Goal: Information Seeking & Learning: Learn about a topic

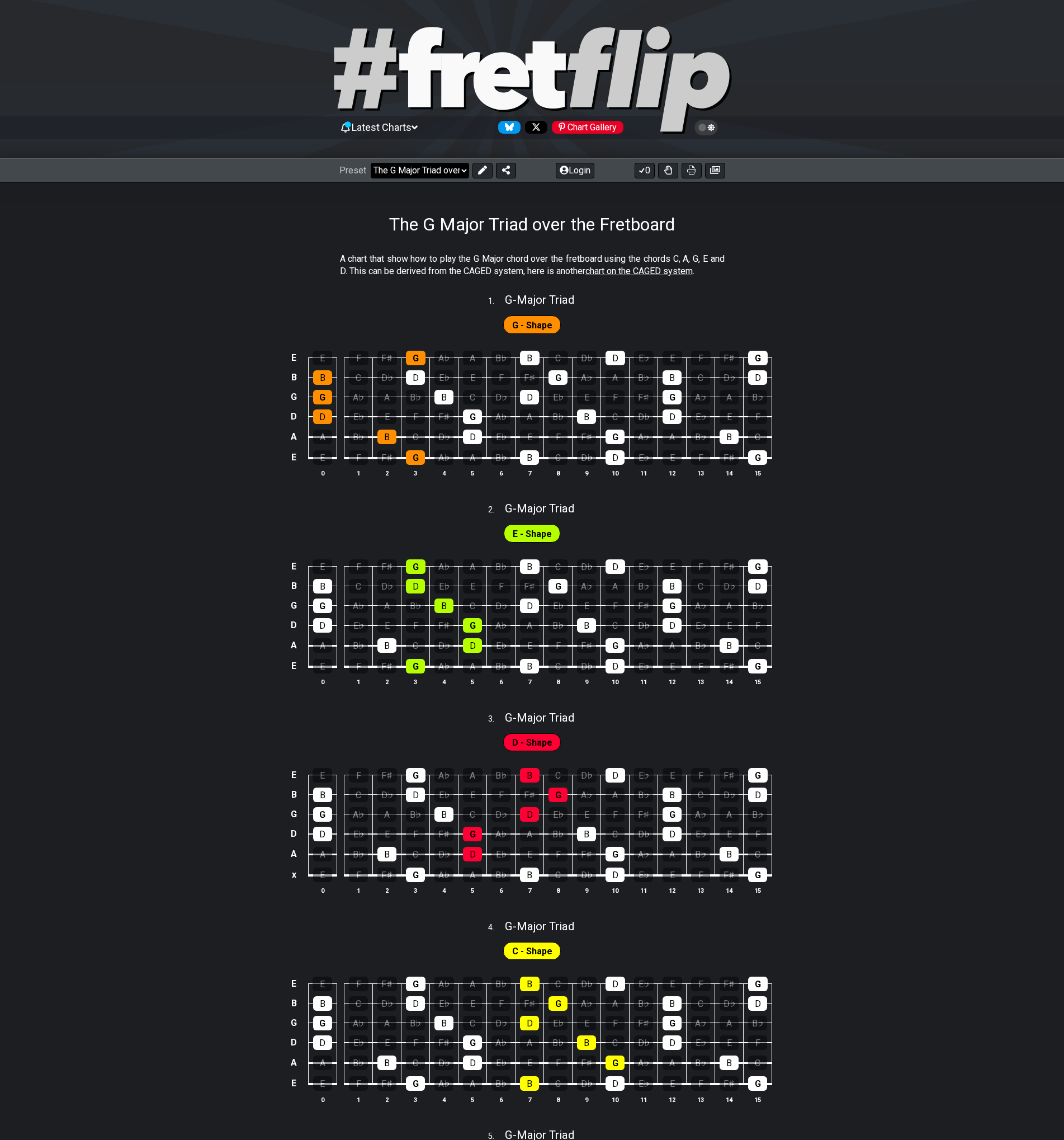
click at [459, 175] on select "Welcome to #fretflip! The G Major Triad over the Fretboard Custom Preset Minor …" at bounding box center [420, 170] width 98 height 16
click at [220, 272] on section "A chart that show how to play the G Major chord over the fretboard using the ch…" at bounding box center [532, 268] width 1064 height 39
click at [452, 174] on select "Welcome to #fretflip! The G Major Triad over the Fretboard Custom Preset Minor …" at bounding box center [420, 170] width 98 height 16
click at [921, 244] on div "A chart that show how to play the G Major chord over the fretboard using the ch…" at bounding box center [532, 898] width 1064 height 1325
click at [691, 271] on span "chart on the CAGED system" at bounding box center [639, 271] width 107 height 10
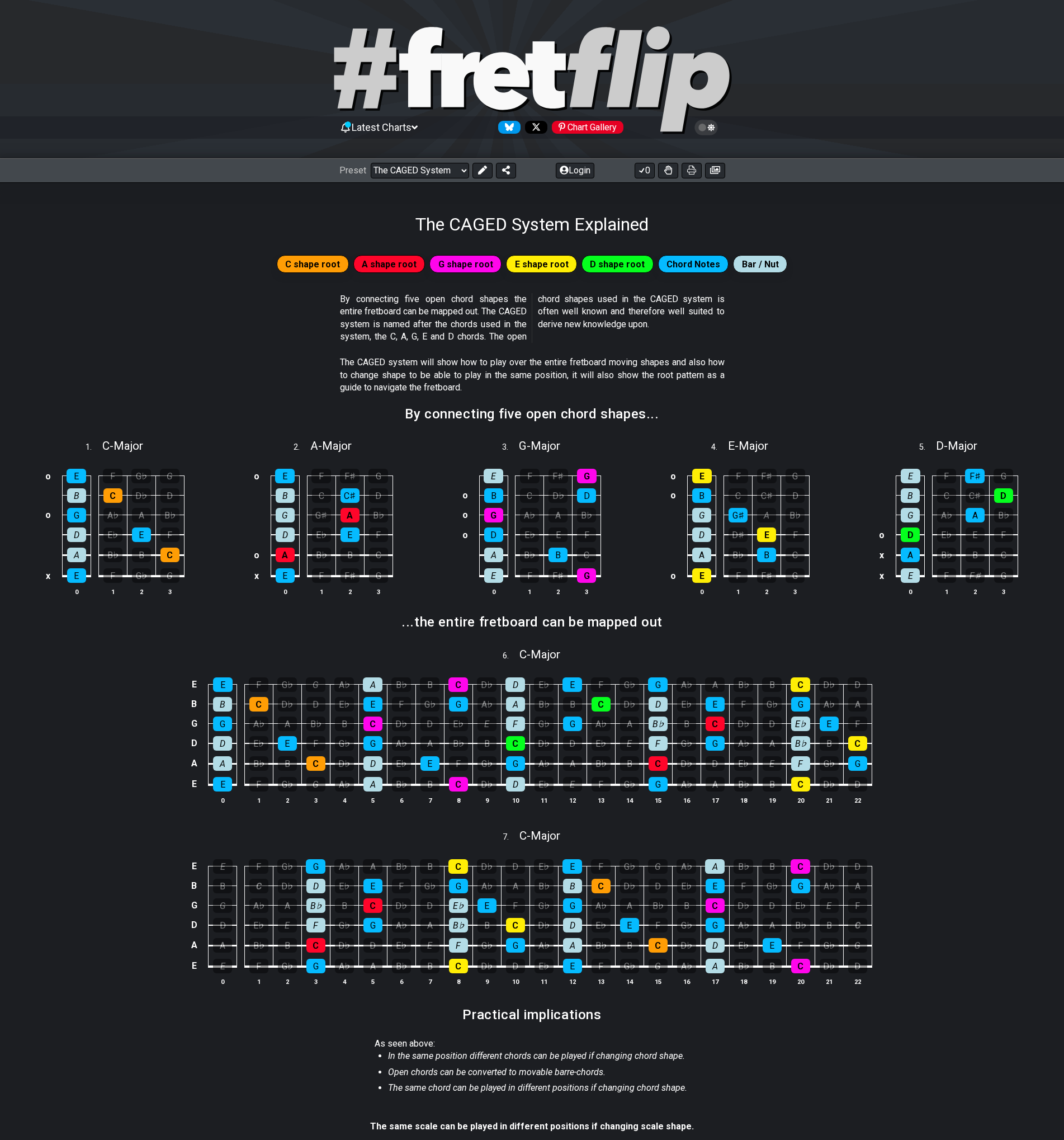
click at [327, 263] on span "C shape root" at bounding box center [312, 264] width 54 height 16
click at [320, 263] on span "C shape root" at bounding box center [312, 264] width 54 height 16
click at [393, 263] on span "A shape root" at bounding box center [389, 264] width 54 height 16
click at [456, 171] on select "Welcome to #fretflip! The G Major Triad over the Fretboard Custom Preset Minor …" at bounding box center [420, 170] width 98 height 16
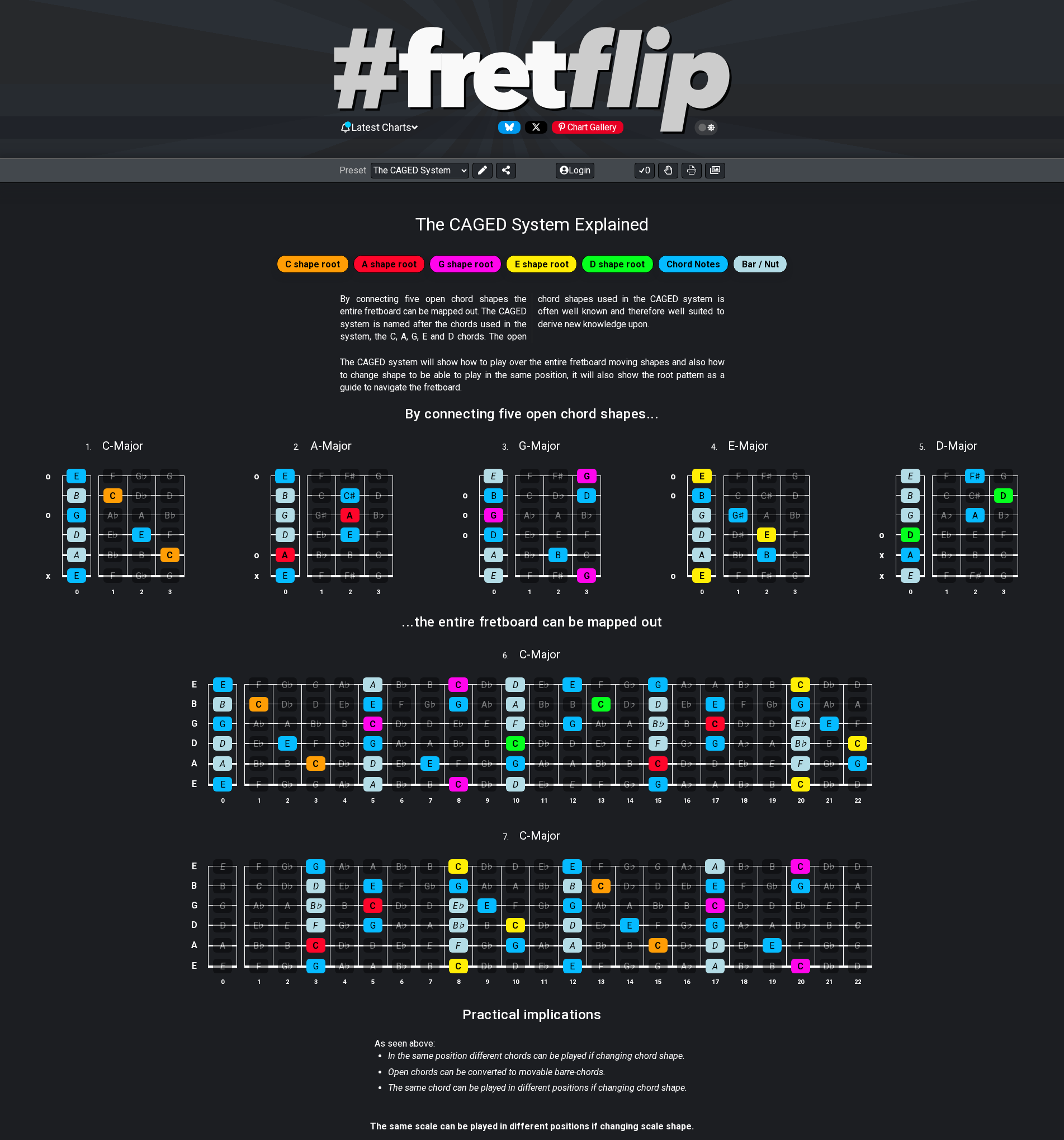
click at [698, 384] on p "The CAGED system will show how to play over the entire fretboard moving shapes …" at bounding box center [533, 375] width 385 height 37
click at [164, 556] on div "C" at bounding box center [169, 554] width 19 height 14
click at [166, 553] on div "C" at bounding box center [169, 554] width 19 height 14
click at [434, 167] on select "Welcome to #fretflip! The G Major Triad over the Fretboard Custom Preset Minor …" at bounding box center [420, 170] width 98 height 16
click at [371, 163] on select "Welcome to #fretflip! The G Major Triad over the Fretboard Custom Preset Minor …" at bounding box center [420, 170] width 98 height 16
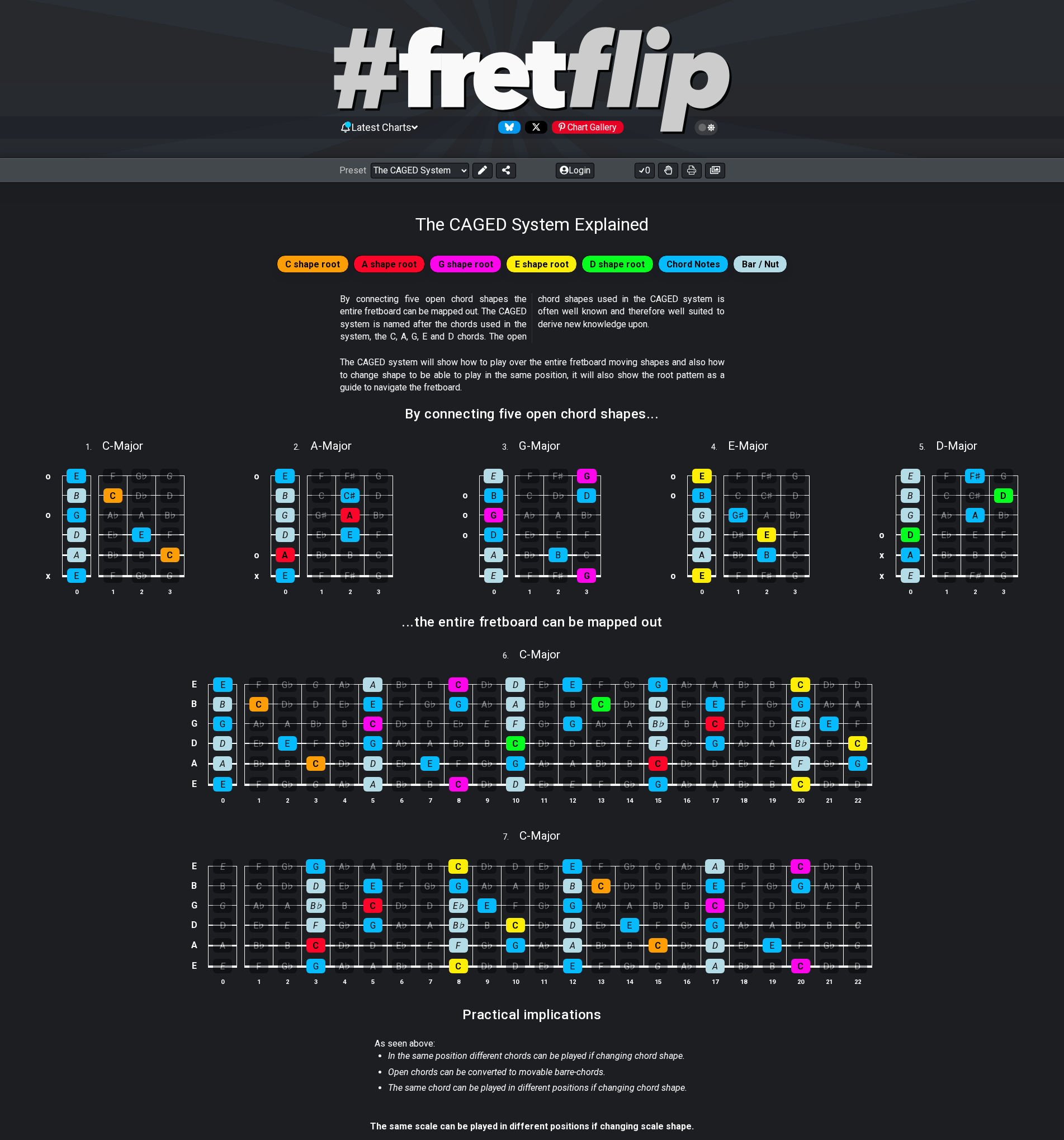
click at [525, 268] on span "E shape root" at bounding box center [542, 264] width 54 height 16
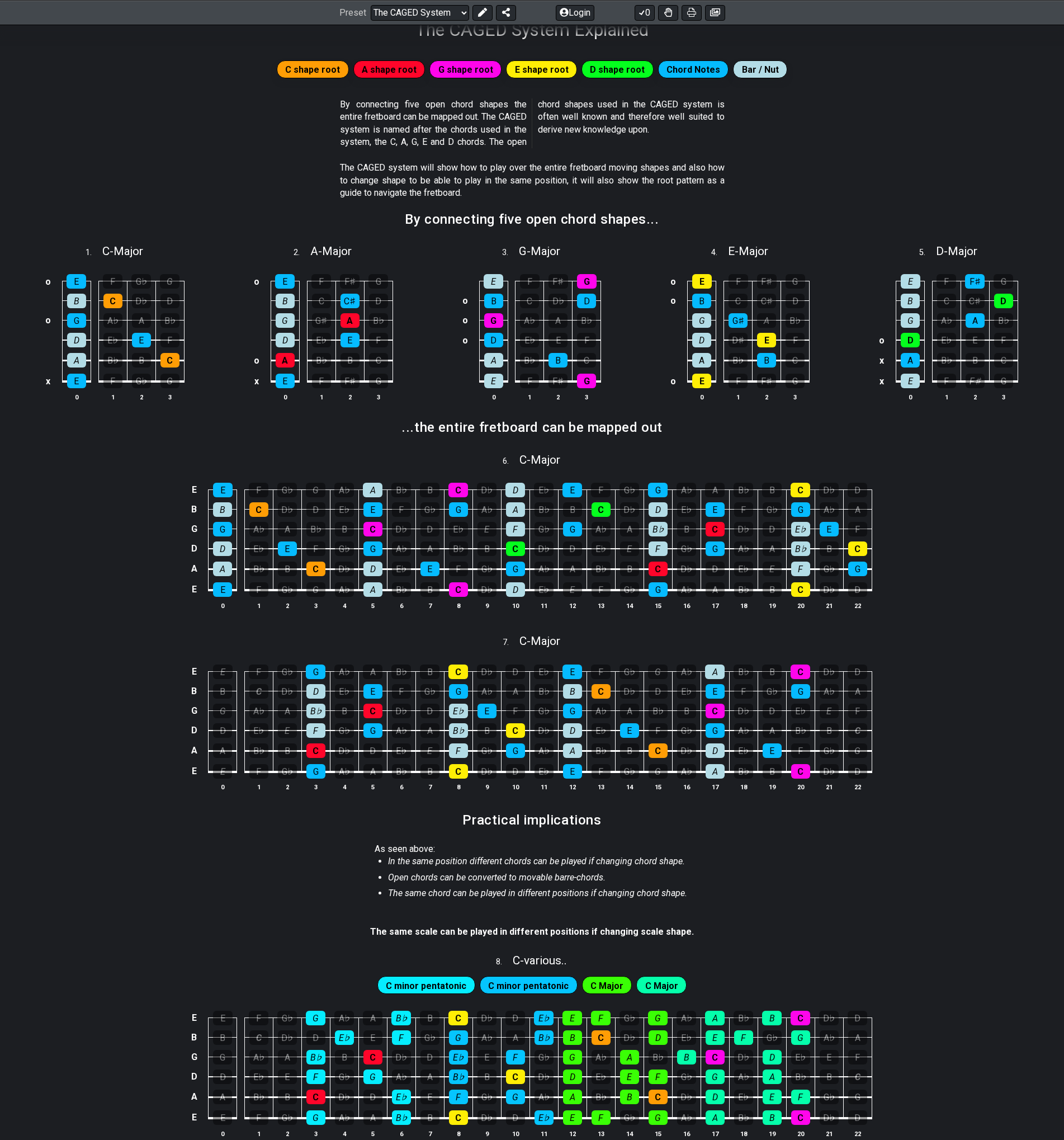
scroll to position [261, 0]
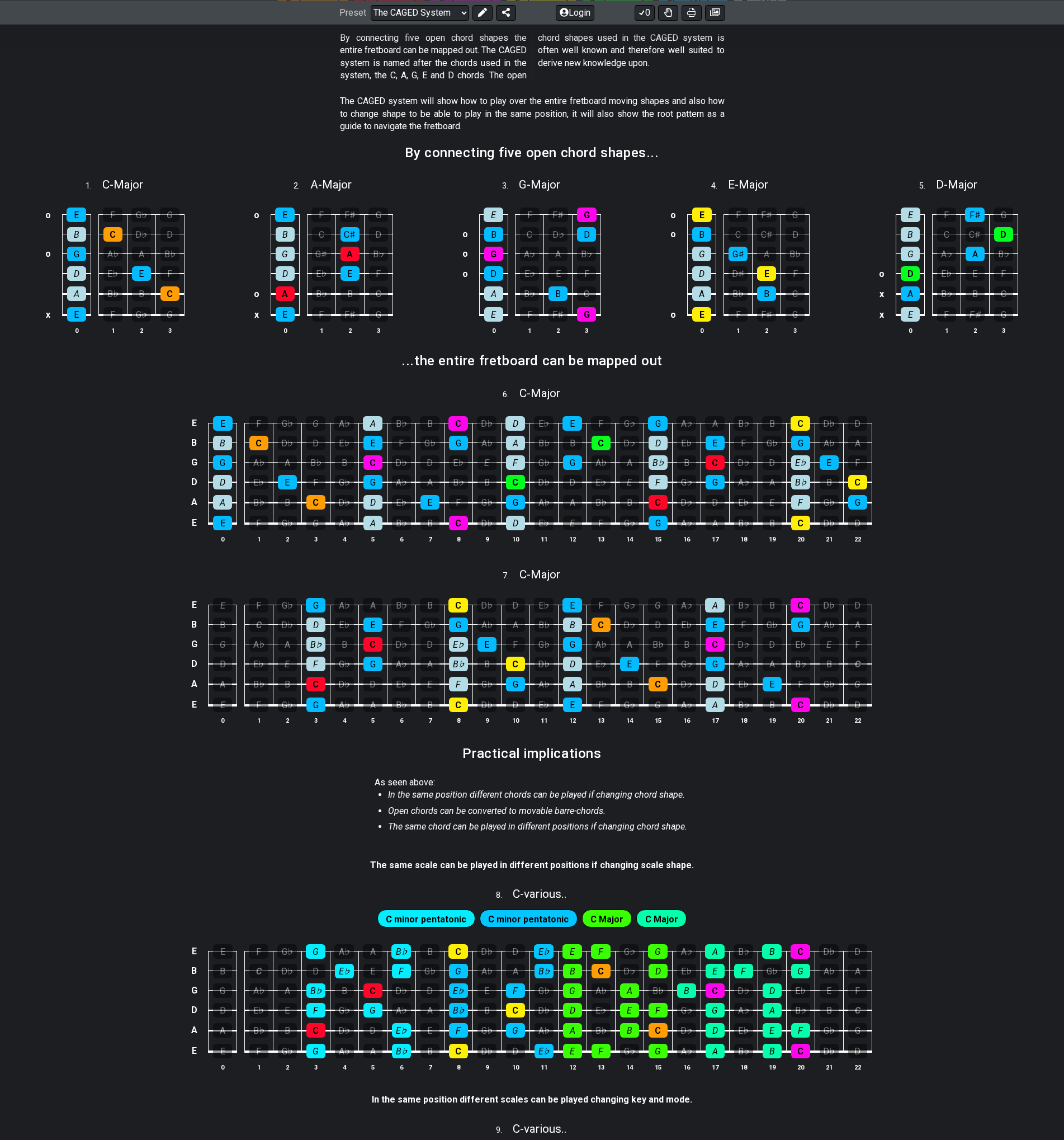
click at [455, 917] on span "C minor pentatonic" at bounding box center [426, 919] width 81 height 16
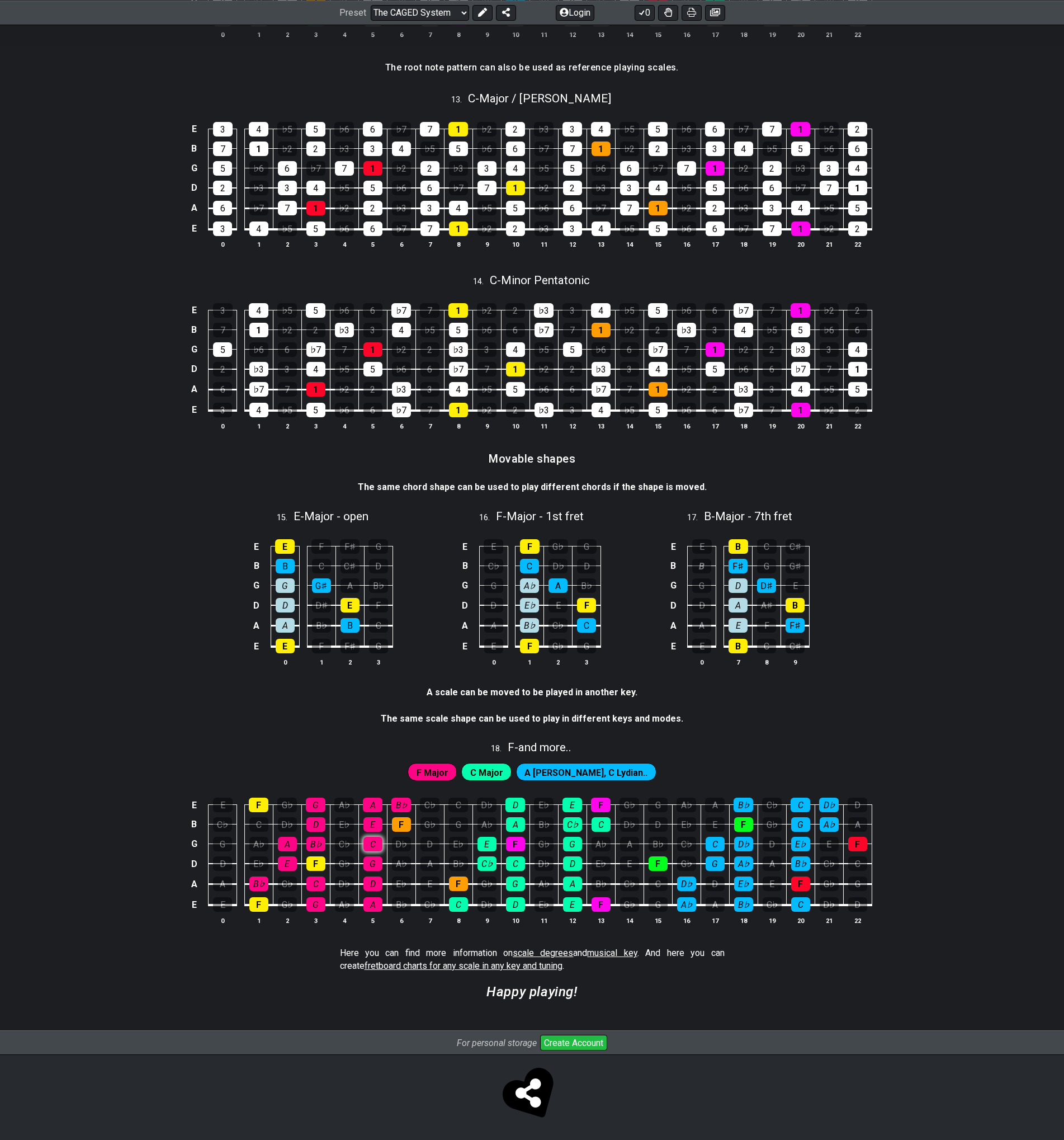
scroll to position [2181, 0]
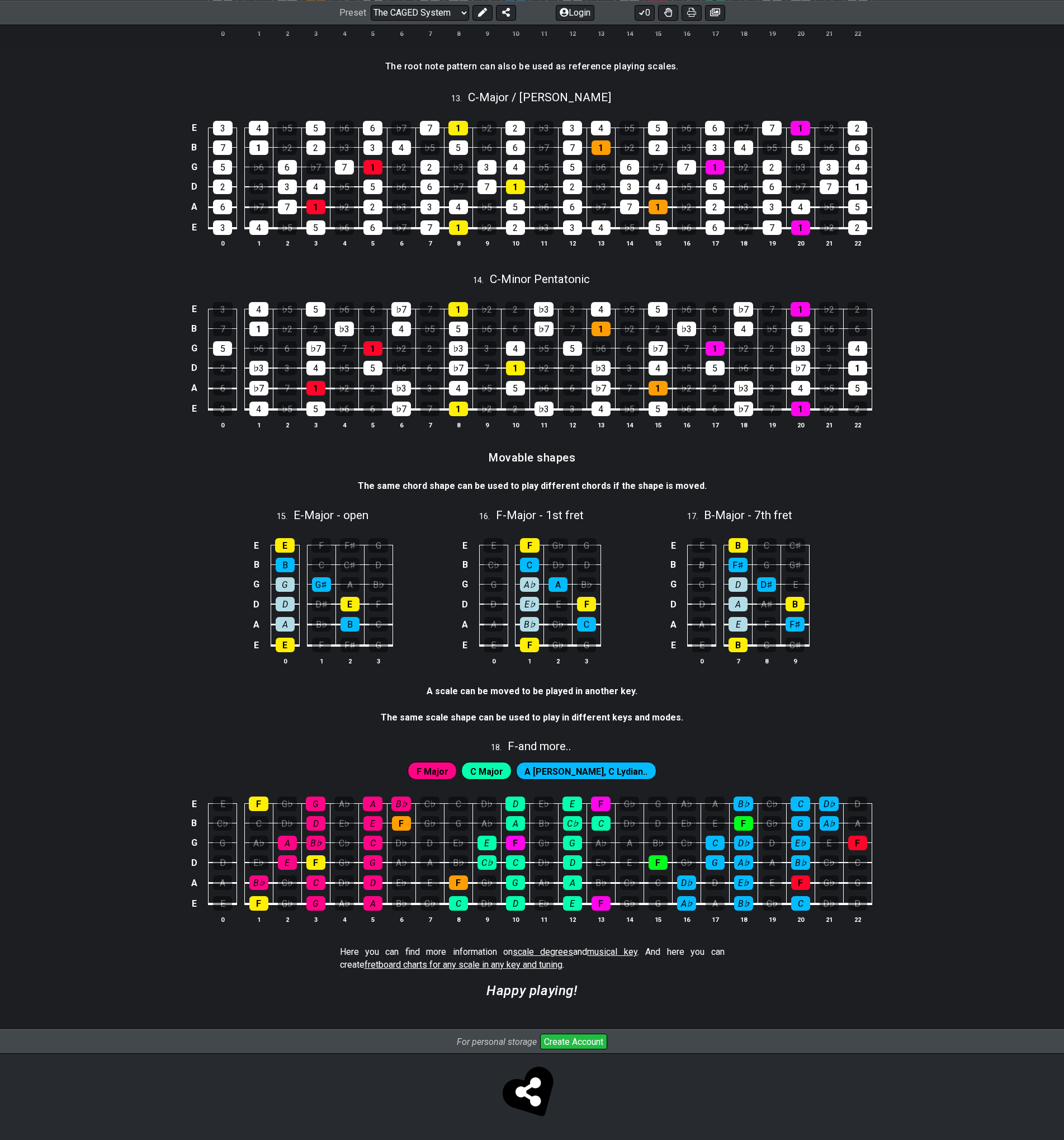
click at [448, 776] on span "F Major" at bounding box center [432, 771] width 32 height 16
click at [313, 839] on div "B♭" at bounding box center [316, 842] width 19 height 14
click at [316, 818] on div "D" at bounding box center [316, 823] width 19 height 14
click at [320, 803] on div "G" at bounding box center [316, 803] width 19 height 14
click at [313, 827] on div "D" at bounding box center [316, 823] width 19 height 14
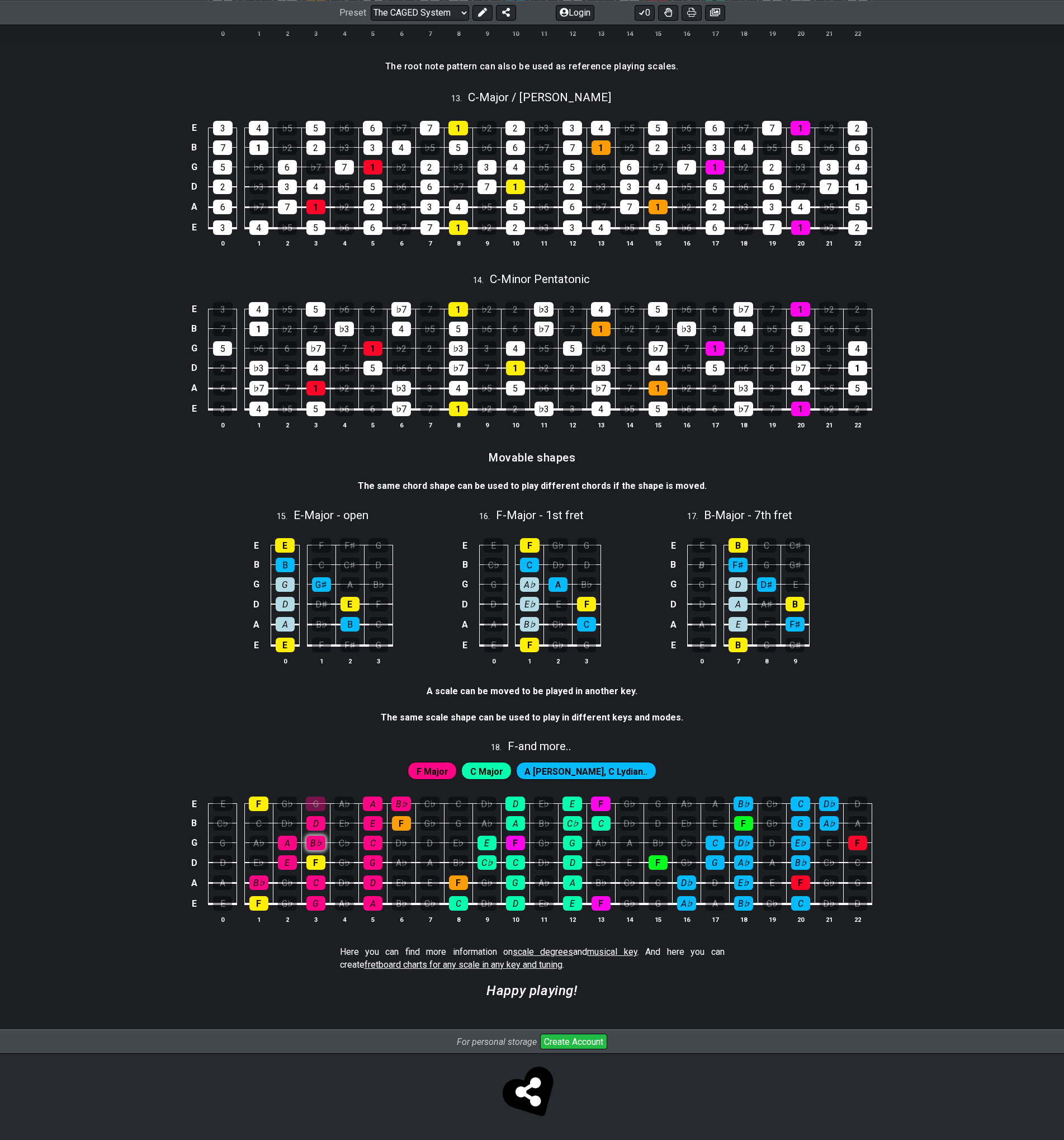
click at [318, 839] on div "B♭" at bounding box center [316, 842] width 19 height 14
click at [316, 804] on div "G" at bounding box center [316, 803] width 19 height 14
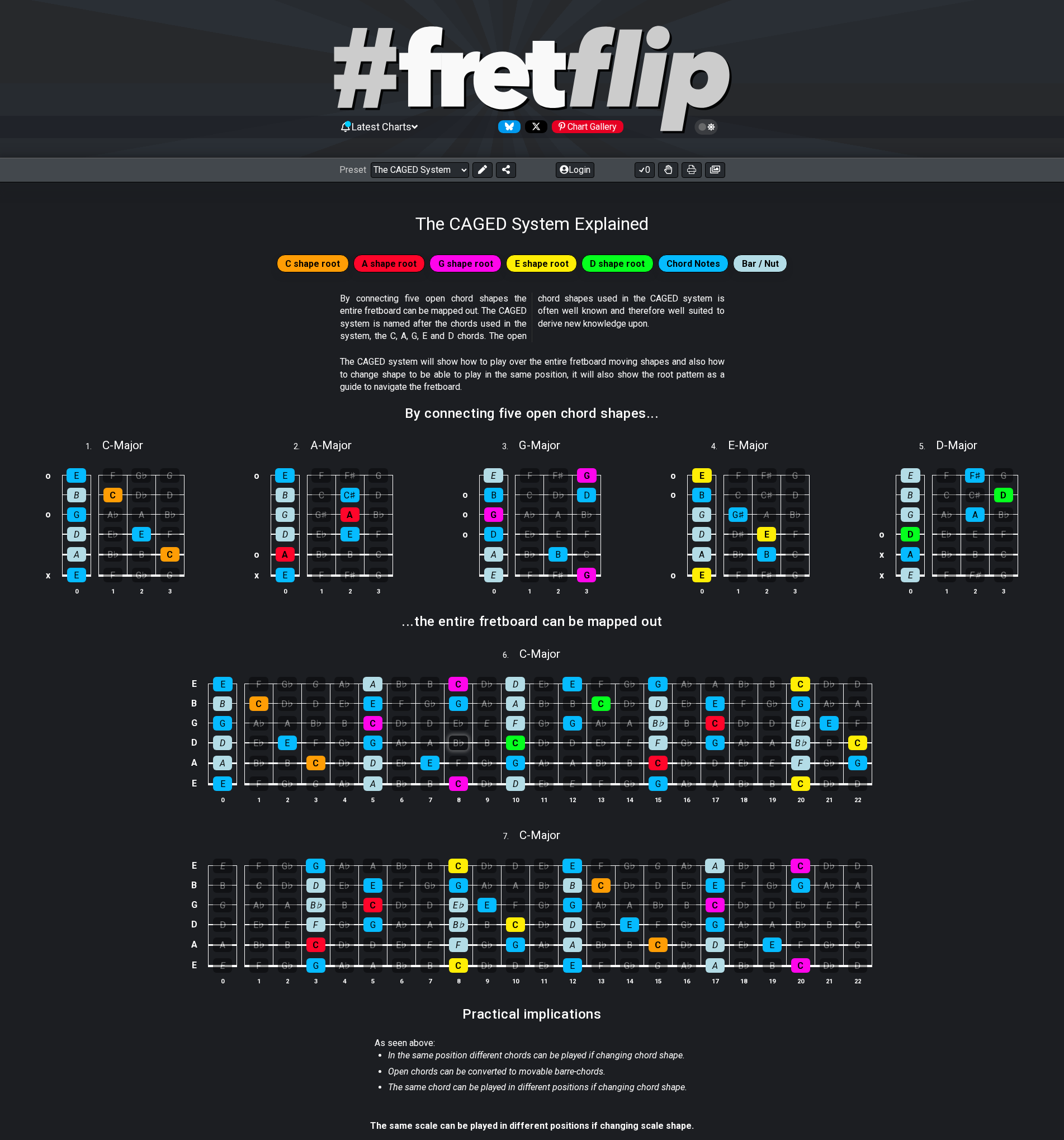
scroll to position [0, 0]
click at [412, 126] on span "Latest Charts" at bounding box center [381, 128] width 60 height 12
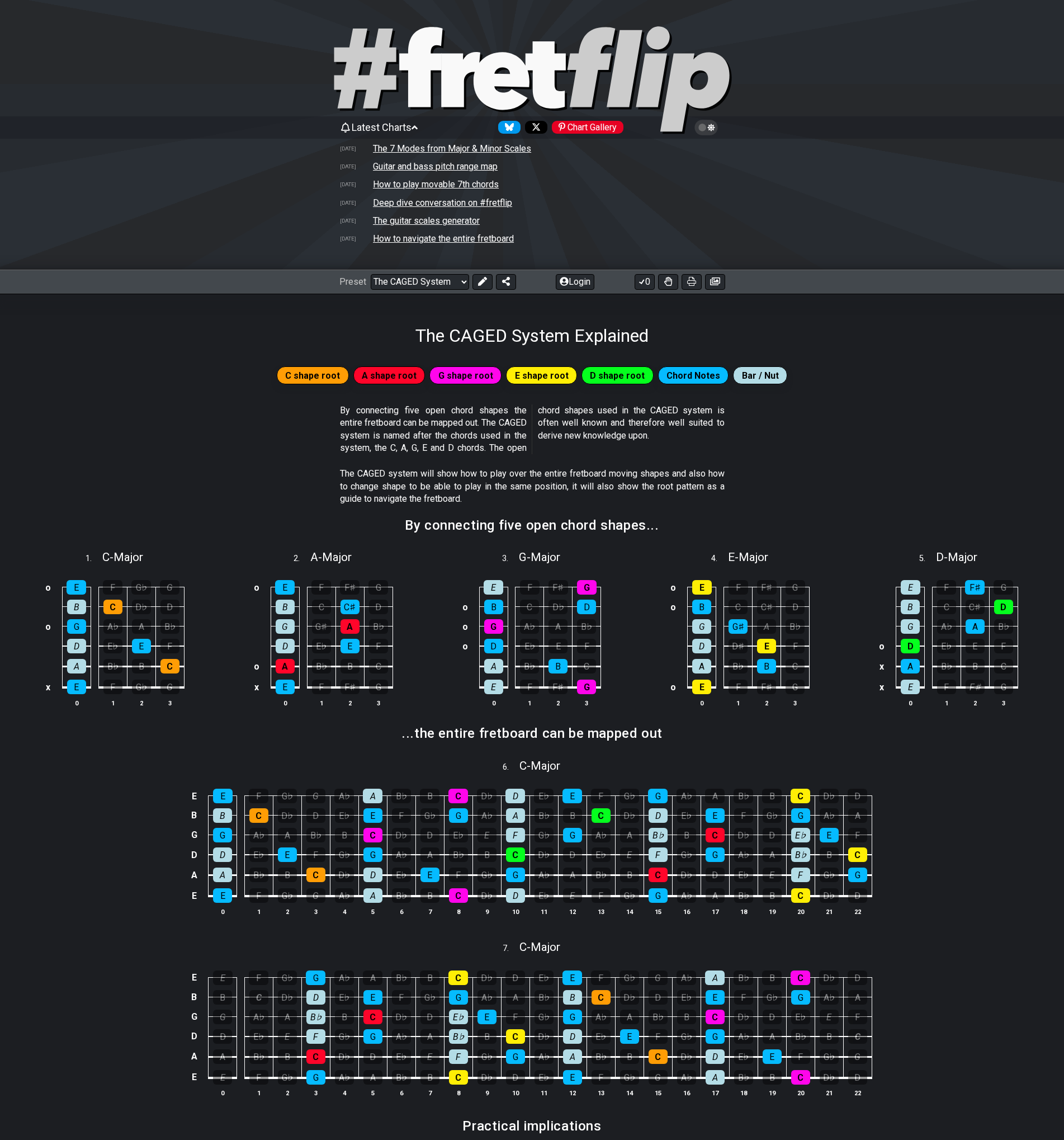
click at [412, 125] on span "Latest Charts" at bounding box center [381, 128] width 60 height 12
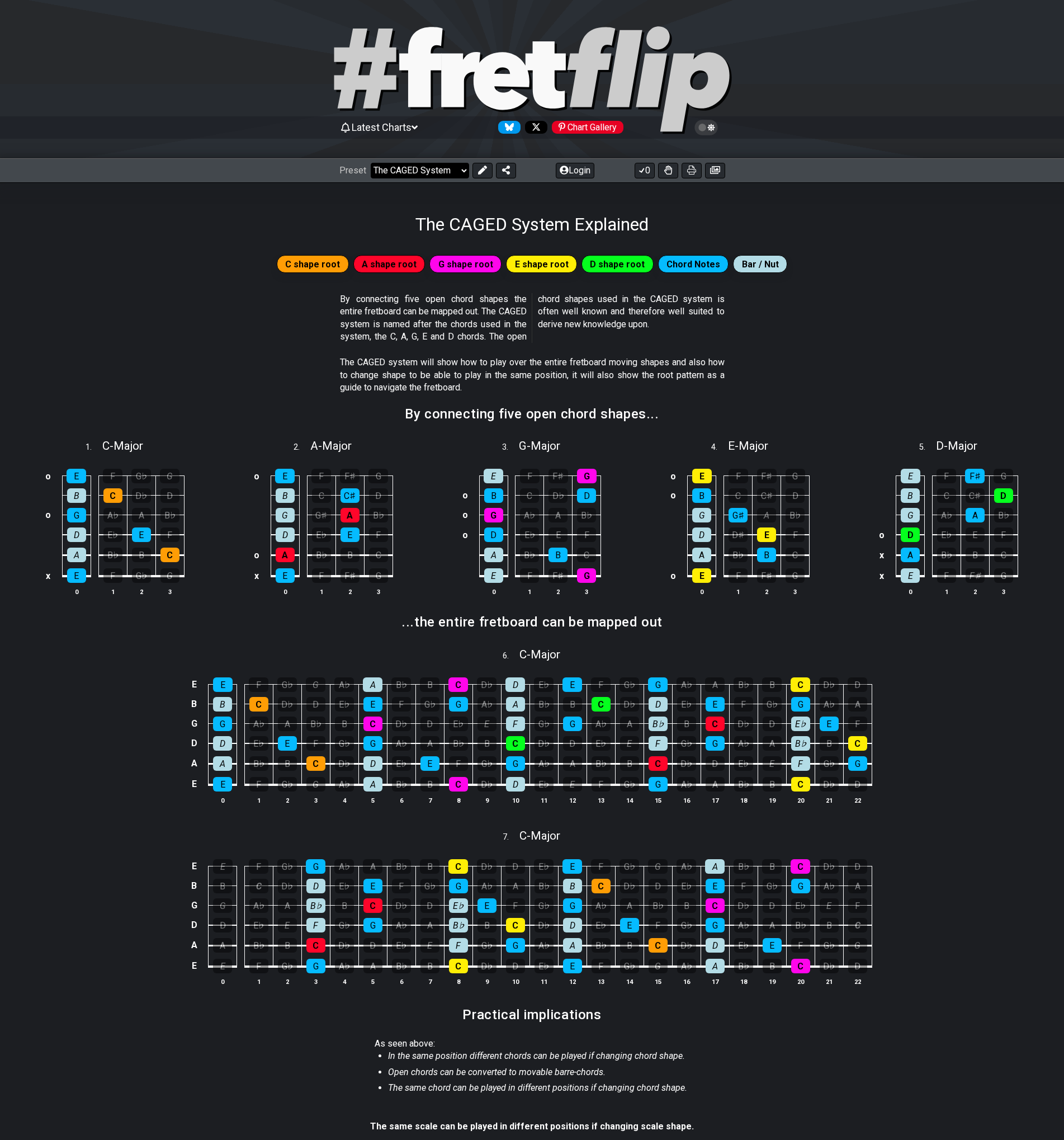
click at [442, 170] on select "Welcome to #fretflip! The G Major Triad over the Fretboard Custom Preset Minor …" at bounding box center [420, 170] width 98 height 16
click at [371, 163] on select "Welcome to #fretflip! The G Major Triad over the Fretboard Custom Preset Minor …" at bounding box center [420, 170] width 98 height 16
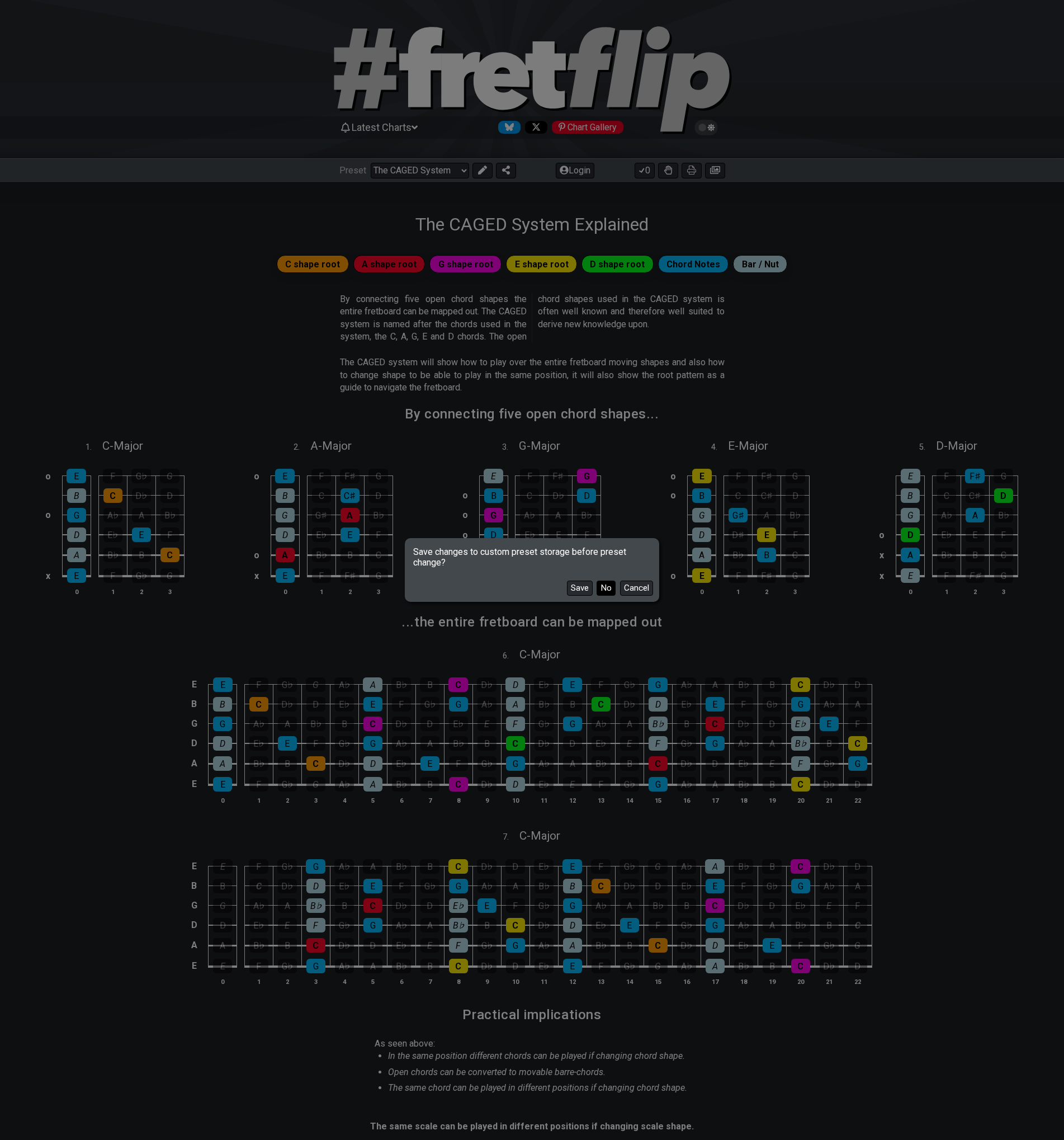
click at [613, 587] on button "No" at bounding box center [606, 588] width 19 height 15
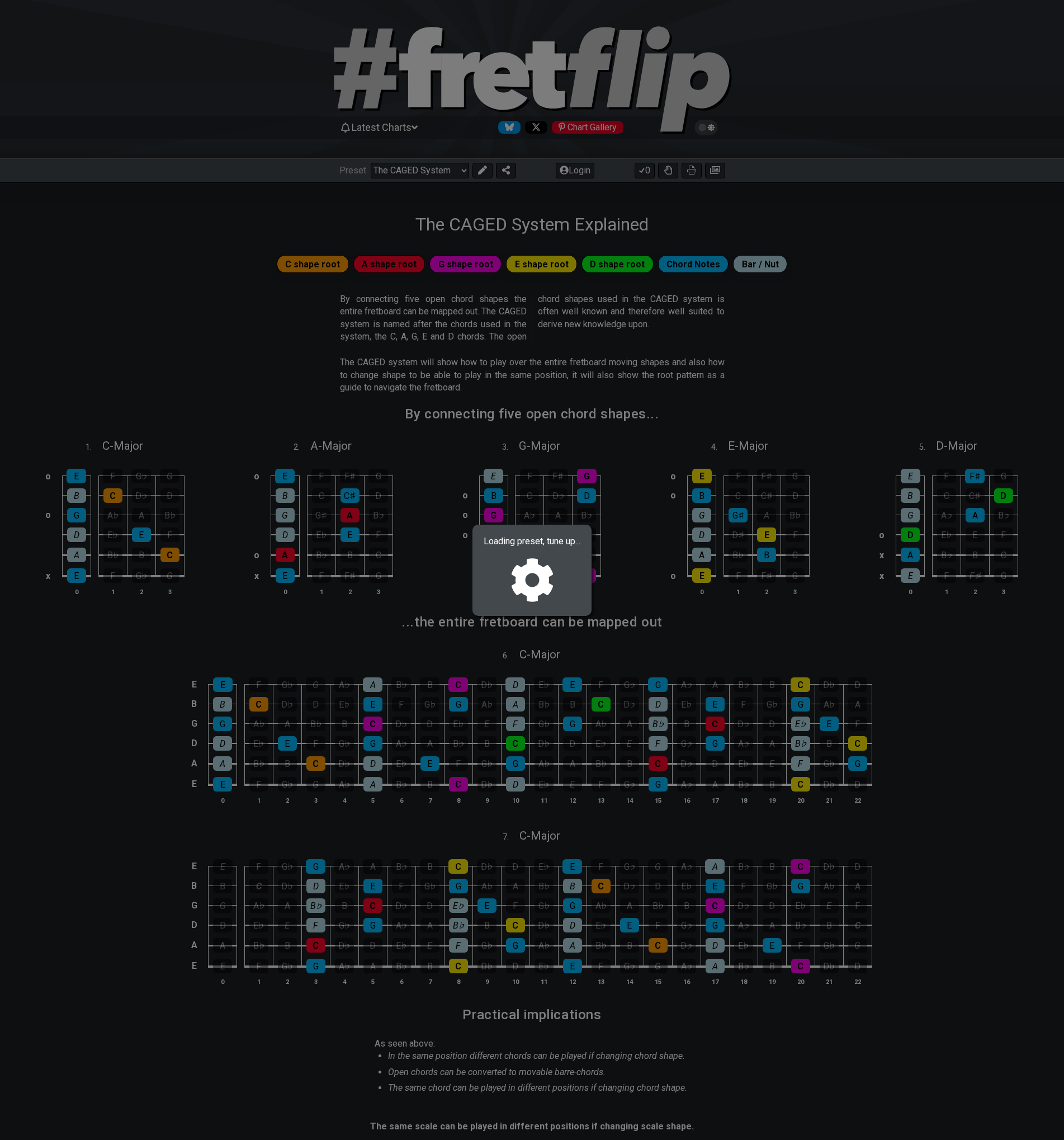
select select "/minor-pentatonic"
select select "C"
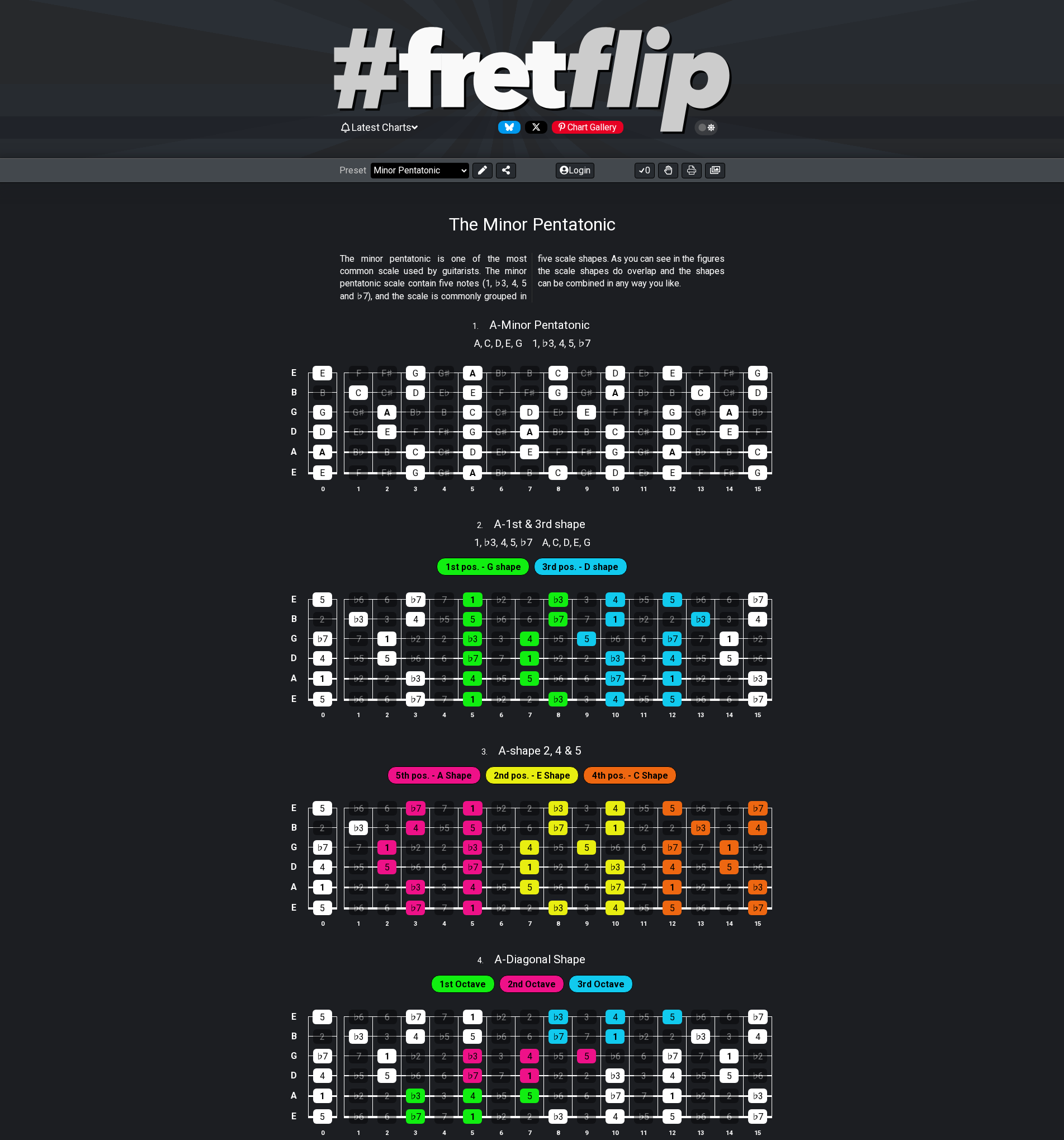
click at [428, 169] on select "Welcome to #fretflip! The G Major Triad over the Fretboard Custom Preset Minor …" at bounding box center [420, 170] width 98 height 16
click at [371, 163] on select "Welcome to #fretflip! The G Major Triad over the Fretboard Custom Preset Minor …" at bounding box center [420, 170] width 98 height 16
select select "/3nps-caged-shapes"
select select "A"
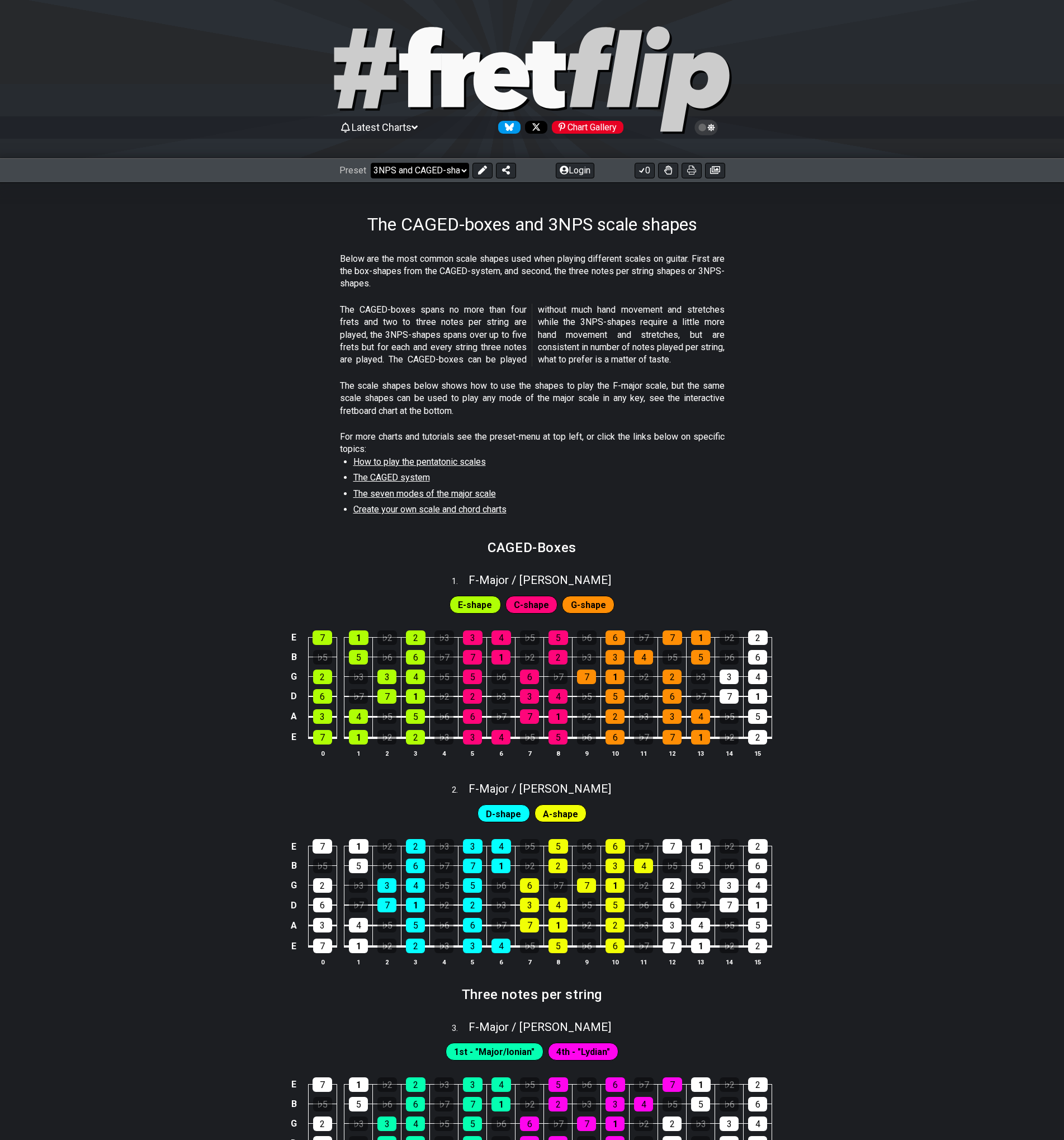
click at [417, 169] on select "Welcome to #fretflip! The G Major Triad over the Fretboard Custom Preset Minor …" at bounding box center [420, 170] width 98 height 16
click at [371, 163] on select "Welcome to #fretflip! The G Major Triad over the Fretboard Custom Preset Minor …" at bounding box center [420, 170] width 98 height 16
select select "/the-caged-system"
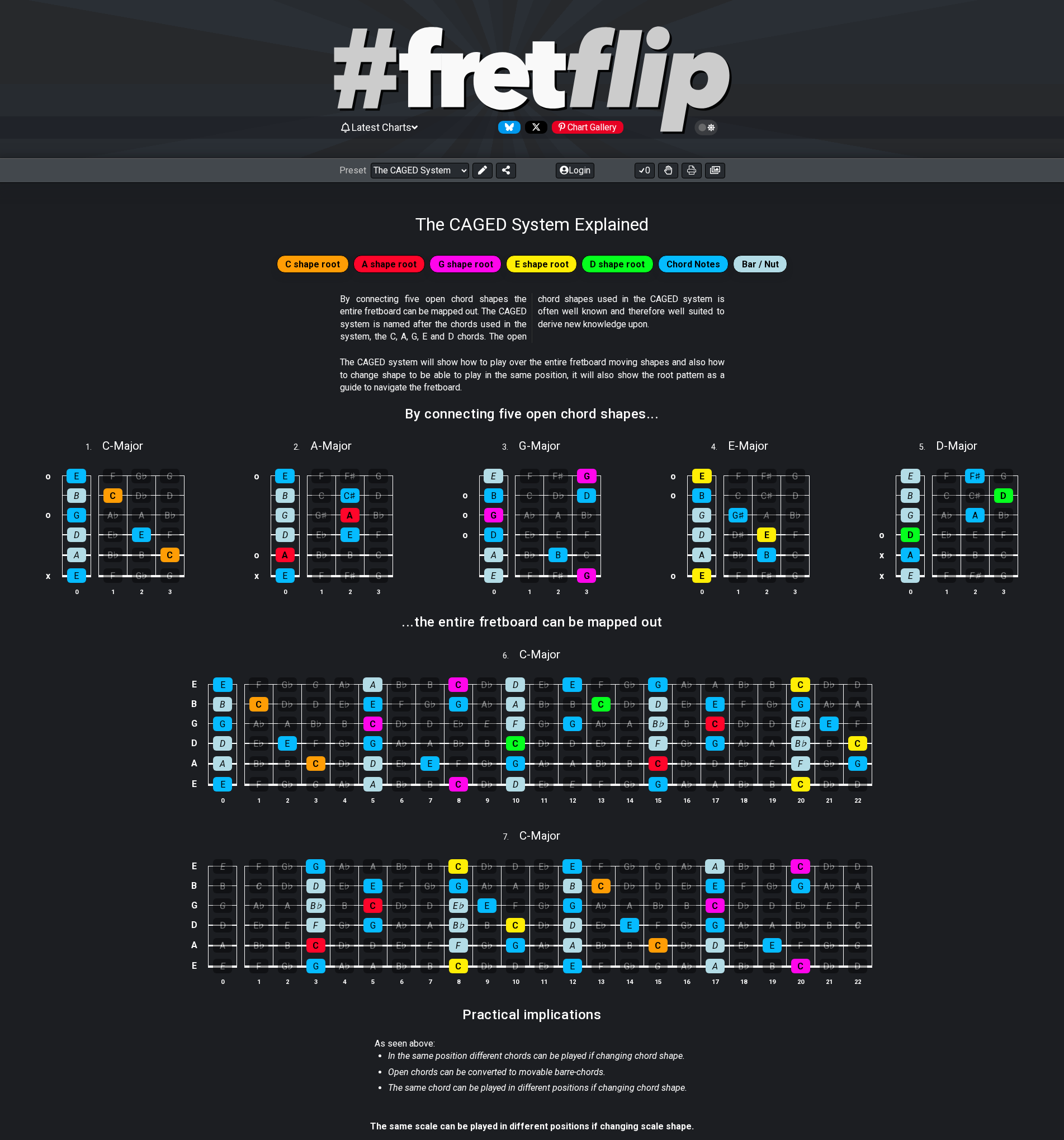
click at [405, 261] on span "A shape root" at bounding box center [389, 264] width 54 height 16
click at [742, 261] on span "Bar / Nut" at bounding box center [760, 264] width 37 height 16
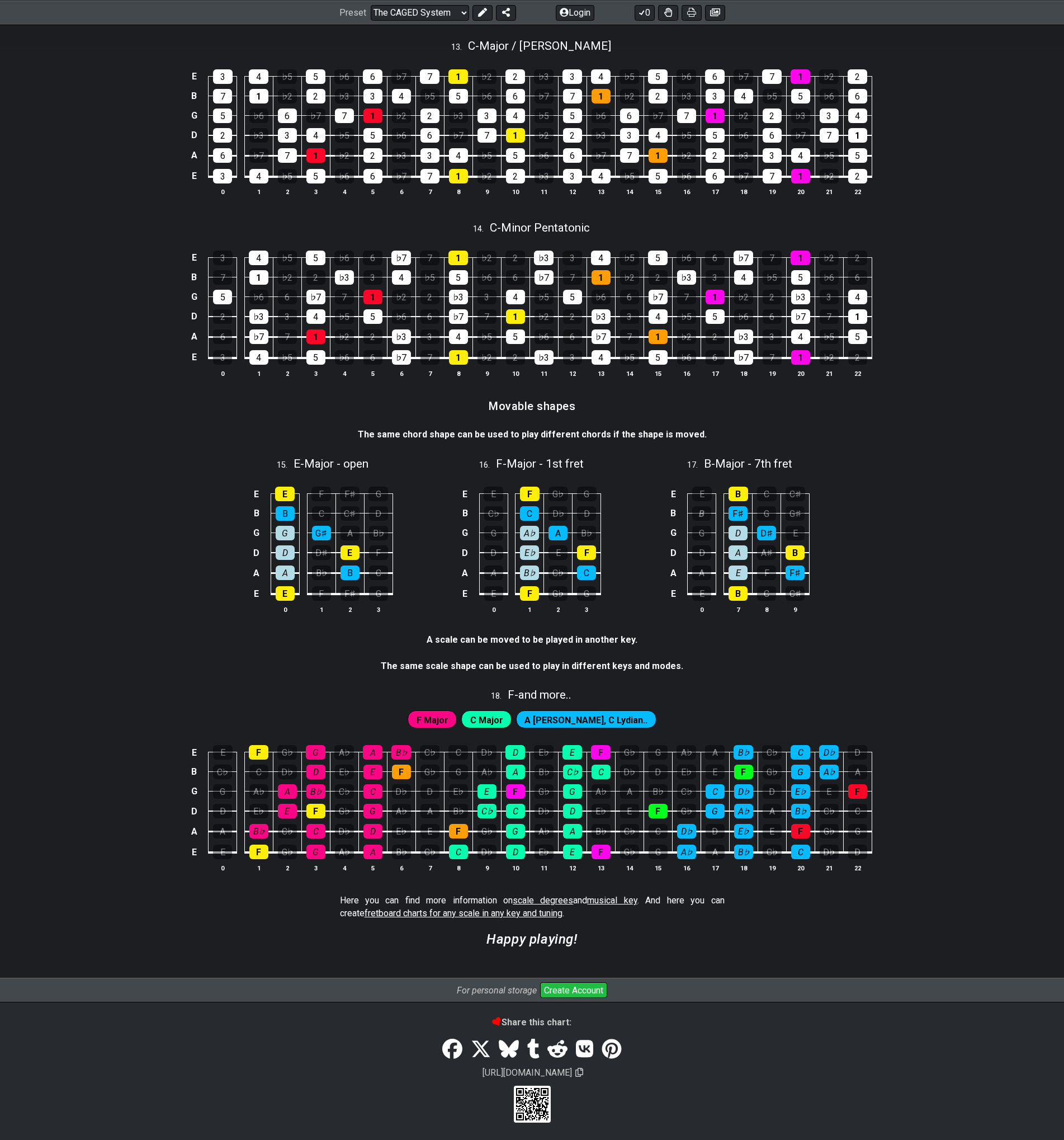
scroll to position [2234, 0]
